Goal: Information Seeking & Learning: Find contact information

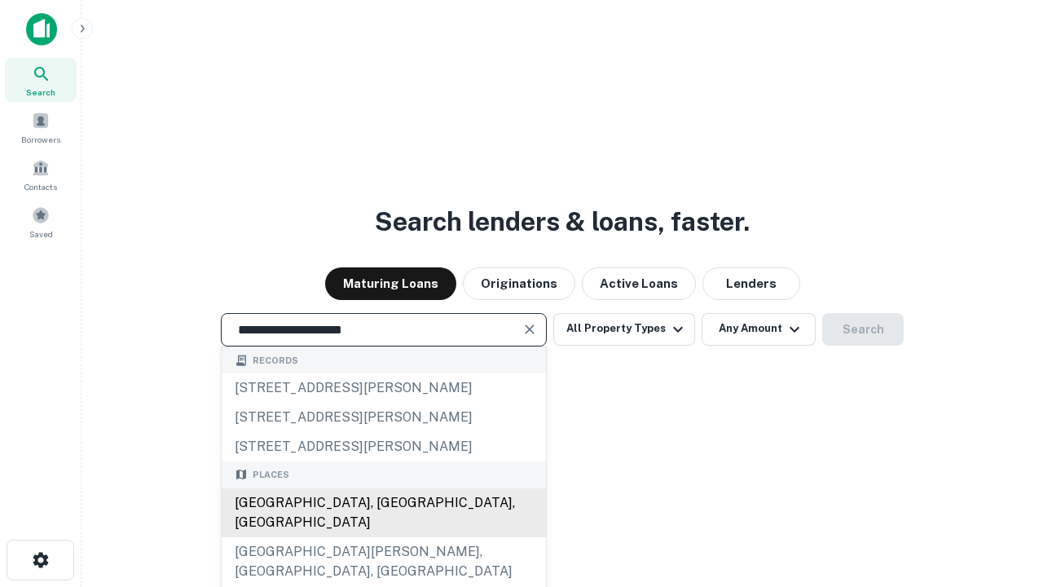
click at [383, 537] on div "[GEOGRAPHIC_DATA], [GEOGRAPHIC_DATA], [GEOGRAPHIC_DATA]" at bounding box center [384, 512] width 324 height 49
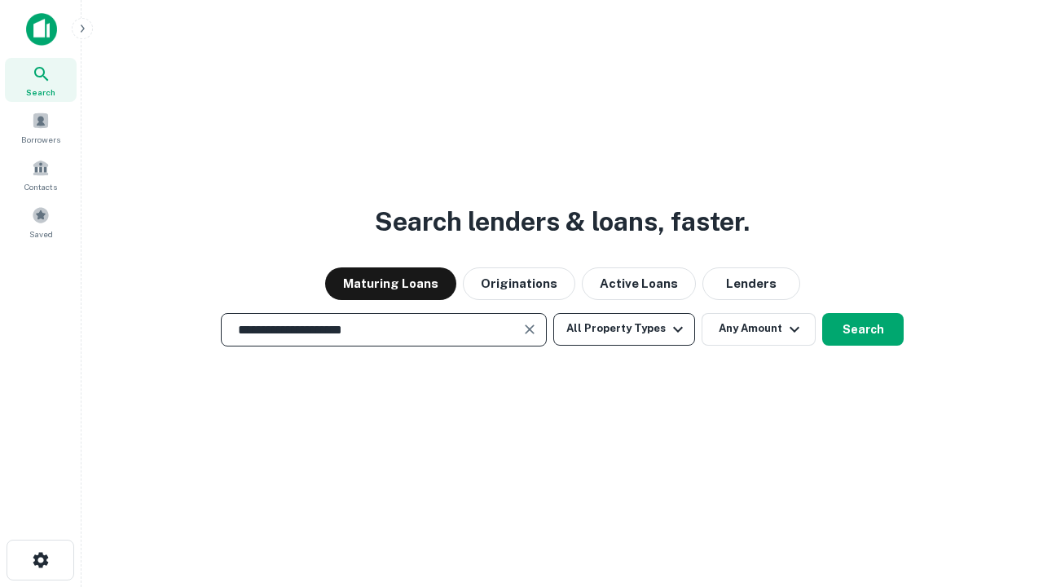
type input "**********"
click at [624, 328] on button "All Property Types" at bounding box center [624, 329] width 142 height 33
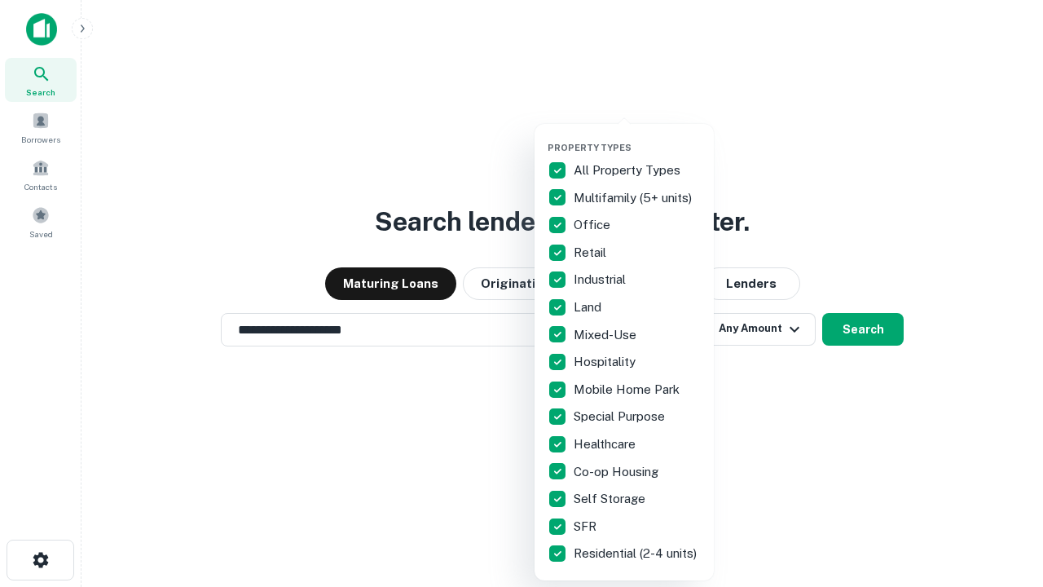
click at [637, 137] on button "button" at bounding box center [637, 137] width 179 height 1
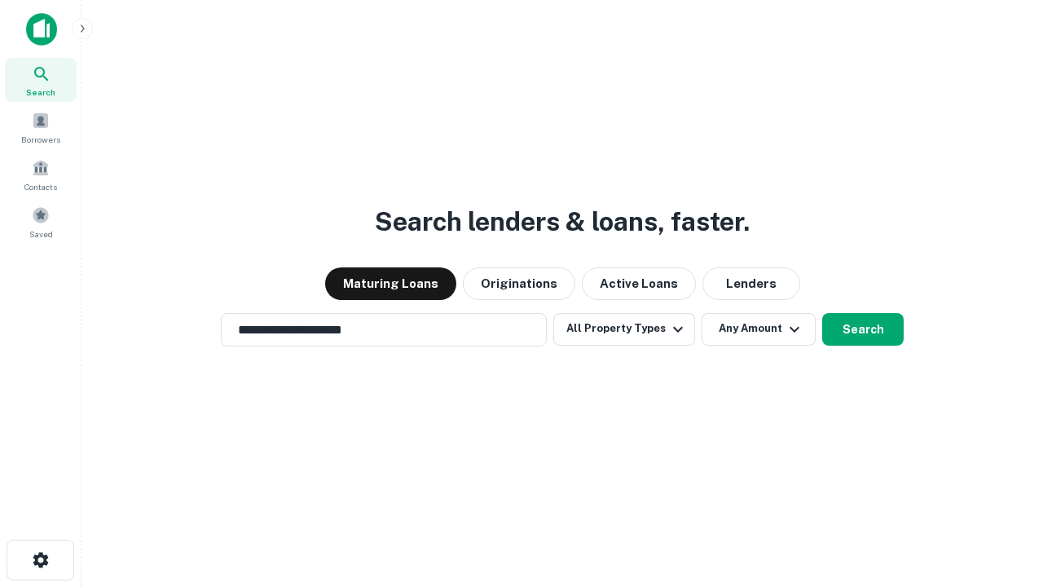
scroll to position [25, 0]
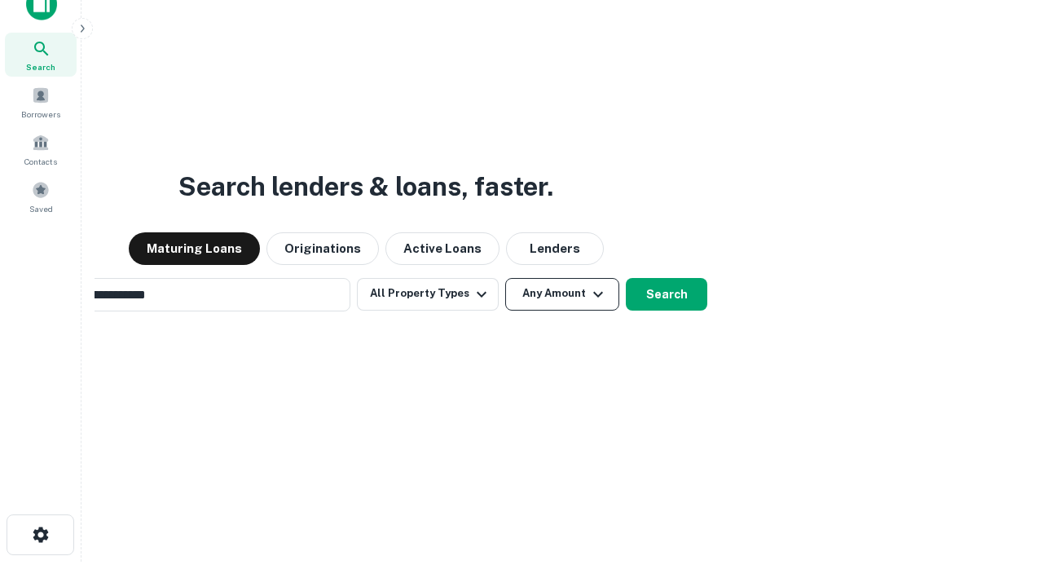
click at [505, 278] on button "Any Amount" at bounding box center [562, 294] width 114 height 33
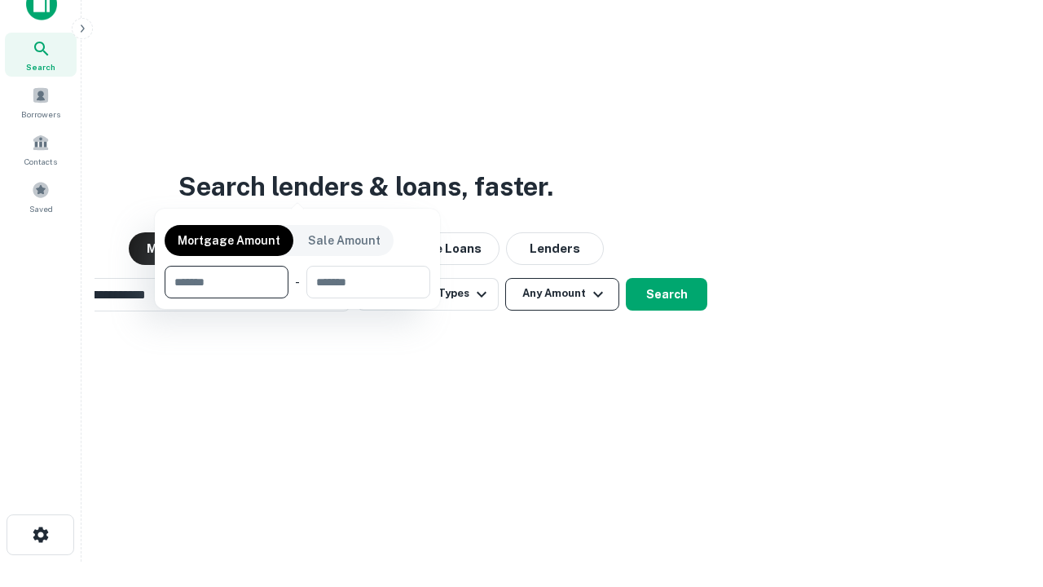
scroll to position [26, 0]
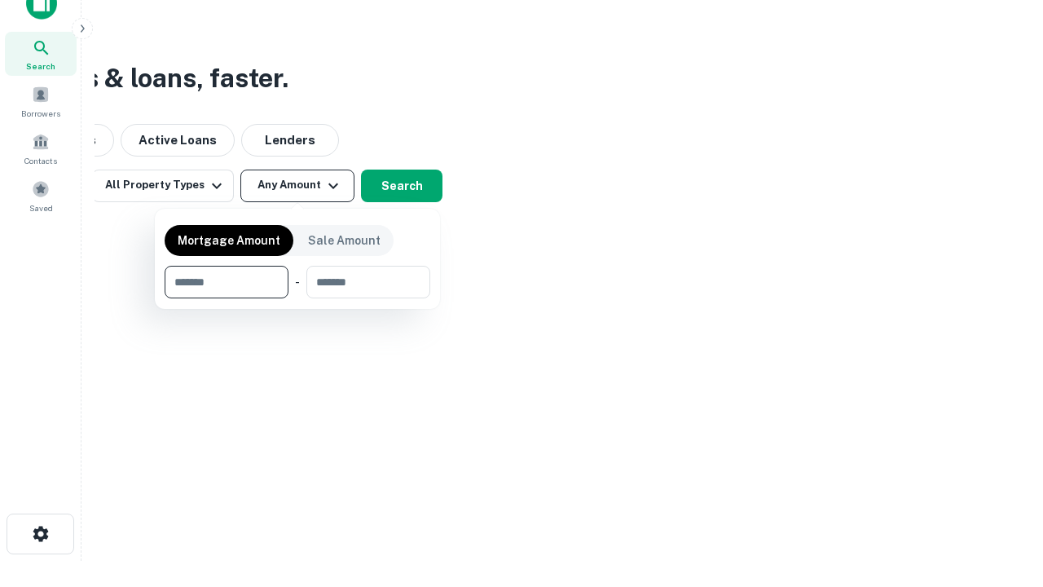
type input "*******"
click at [297, 298] on button "button" at bounding box center [298, 298] width 266 height 1
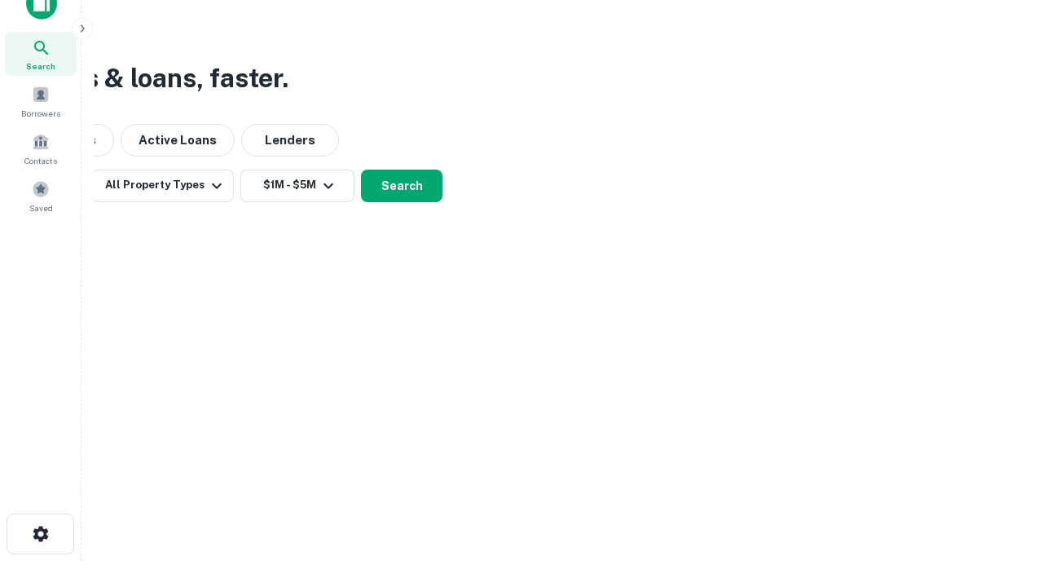
scroll to position [10, 301]
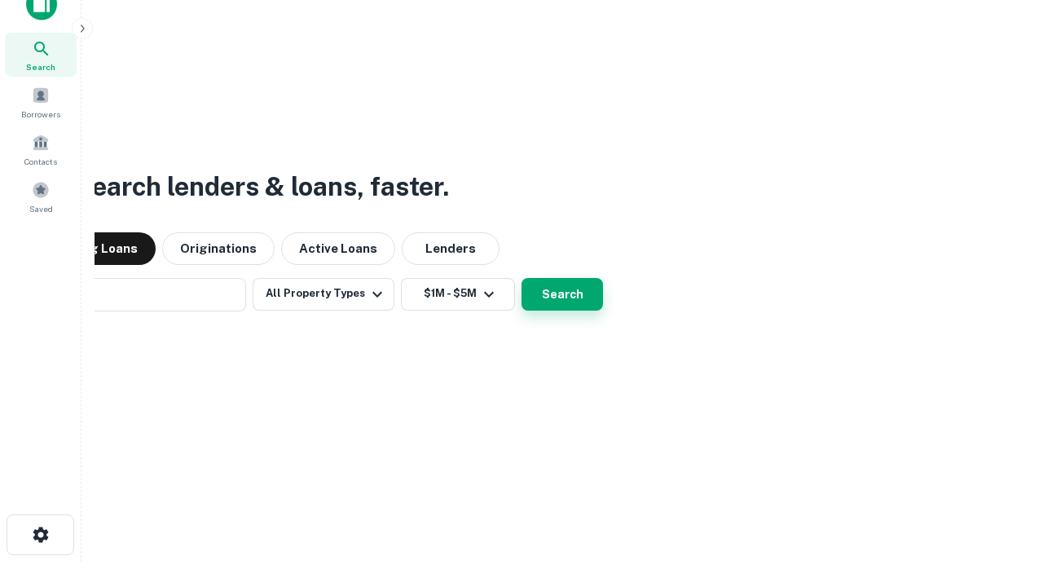
click at [522, 278] on button "Search" at bounding box center [563, 294] width 82 height 33
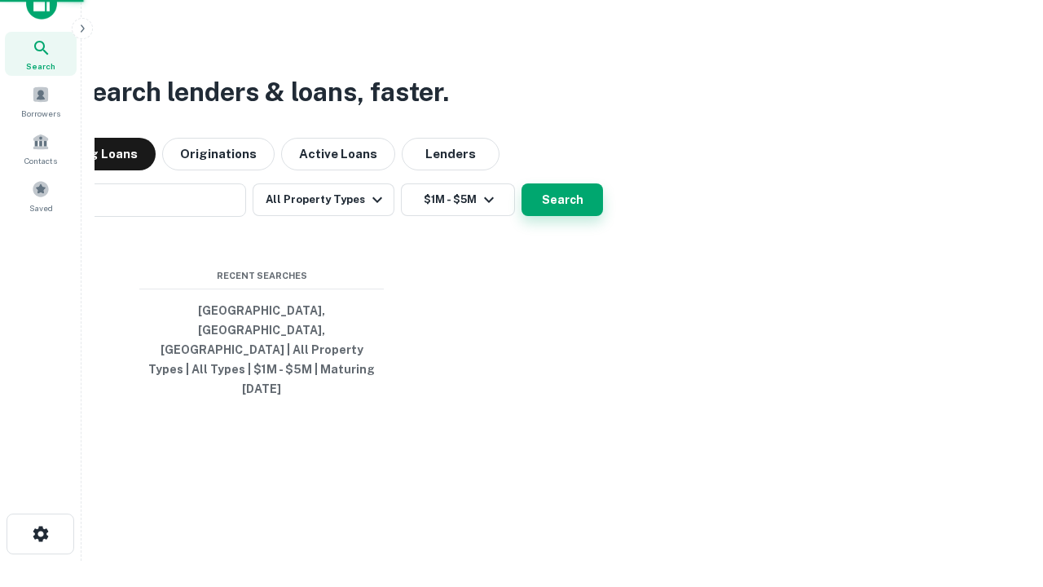
scroll to position [43, 461]
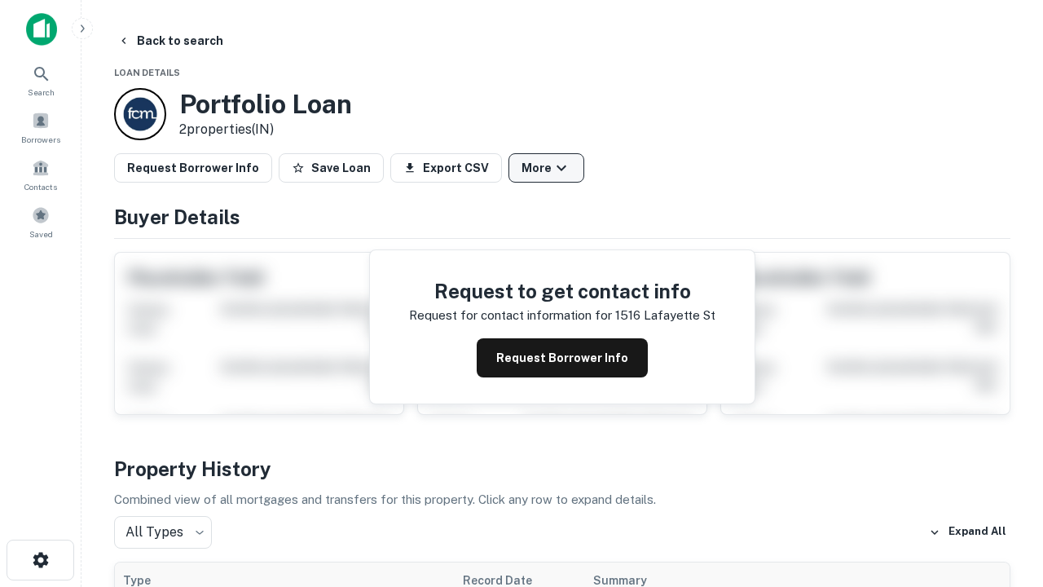
click at [546, 168] on button "More" at bounding box center [547, 167] width 76 height 29
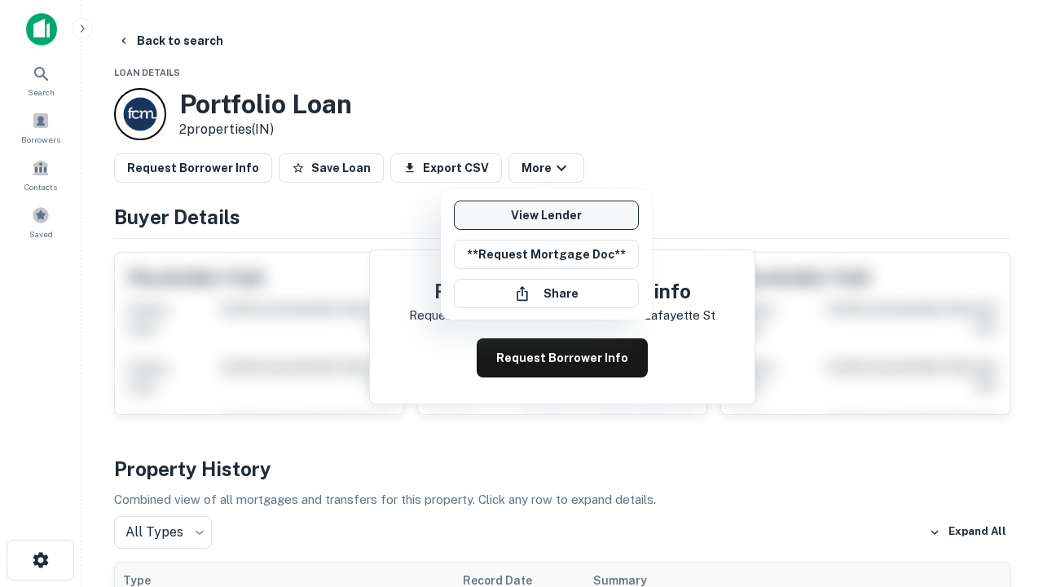
click at [546, 215] on link "View Lender" at bounding box center [546, 215] width 185 height 29
